Goal: Entertainment & Leisure: Consume media (video, audio)

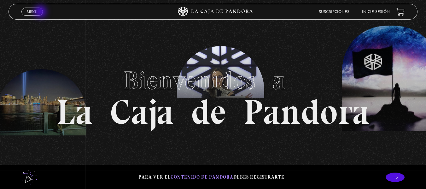
click at [41, 12] on link "Menu Cerrar" at bounding box center [31, 12] width 21 height 8
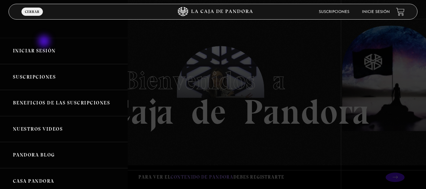
click at [45, 42] on link "Iniciar Sesión" at bounding box center [64, 51] width 128 height 26
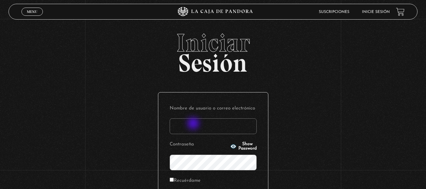
click at [194, 124] on input "Nombre de usuario o correo electrónico" at bounding box center [213, 126] width 87 height 16
type input "branzelpic@gmail.com"
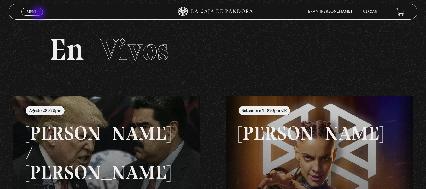
click at [39, 14] on link "Menu Cerrar" at bounding box center [31, 12] width 21 height 8
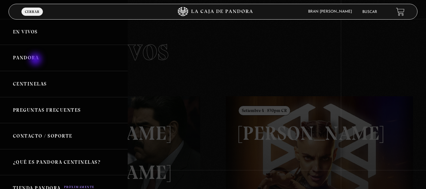
click at [36, 60] on link "Pandora" at bounding box center [64, 58] width 128 height 26
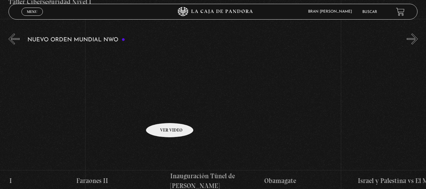
scroll to position [0, 6993]
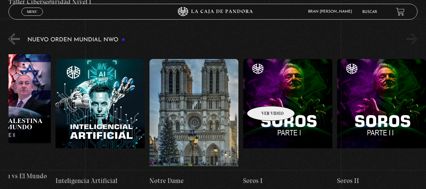
click at [263, 97] on figure at bounding box center [287, 116] width 89 height 114
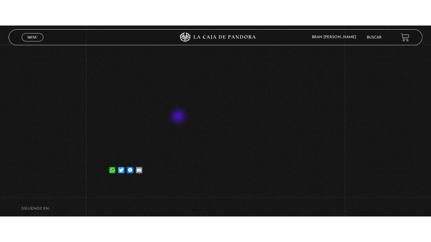
scroll to position [81, 0]
